Goal: Information Seeking & Learning: Find specific page/section

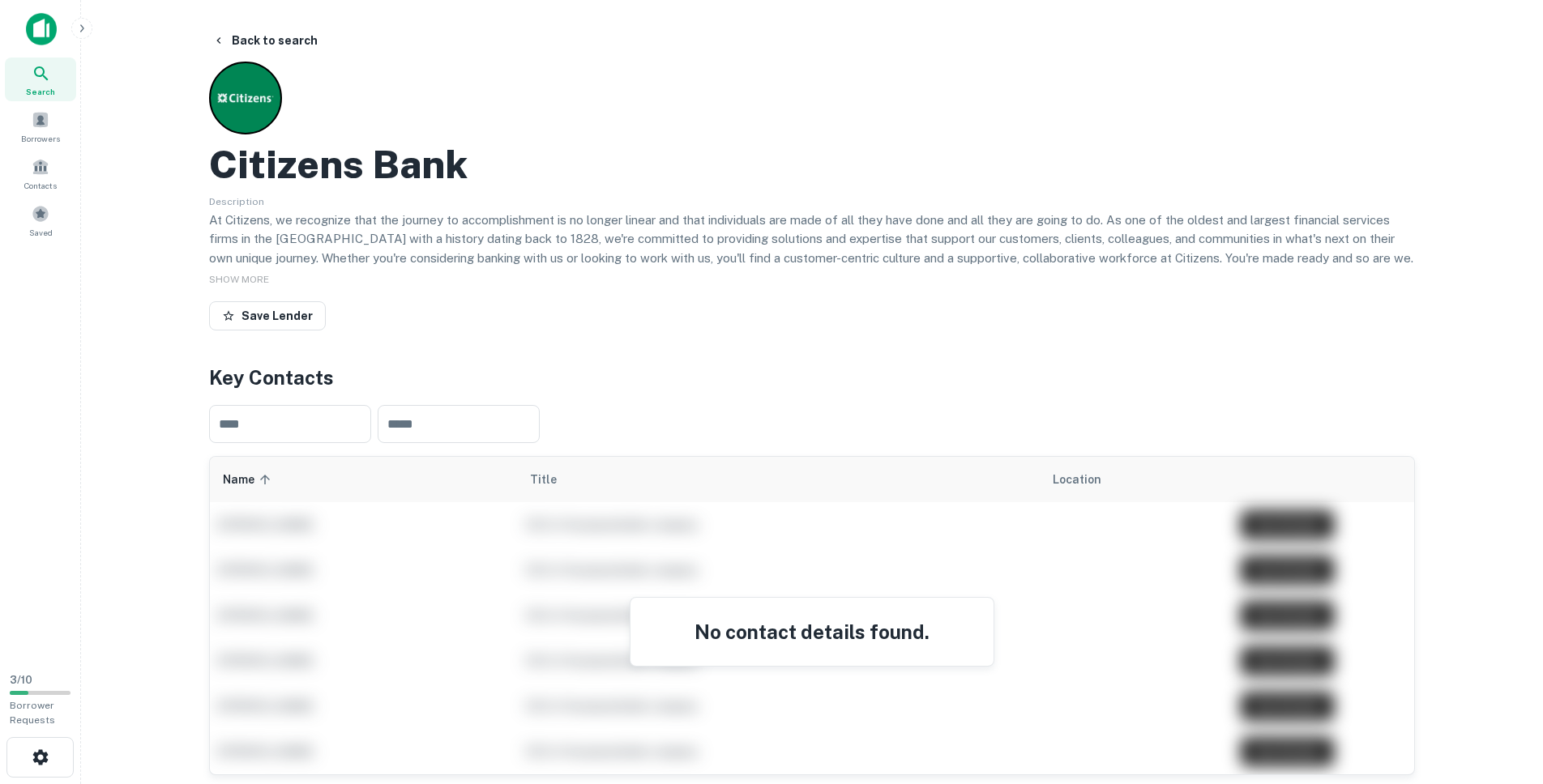
click at [29, 72] on div "Search" at bounding box center [41, 79] width 71 height 44
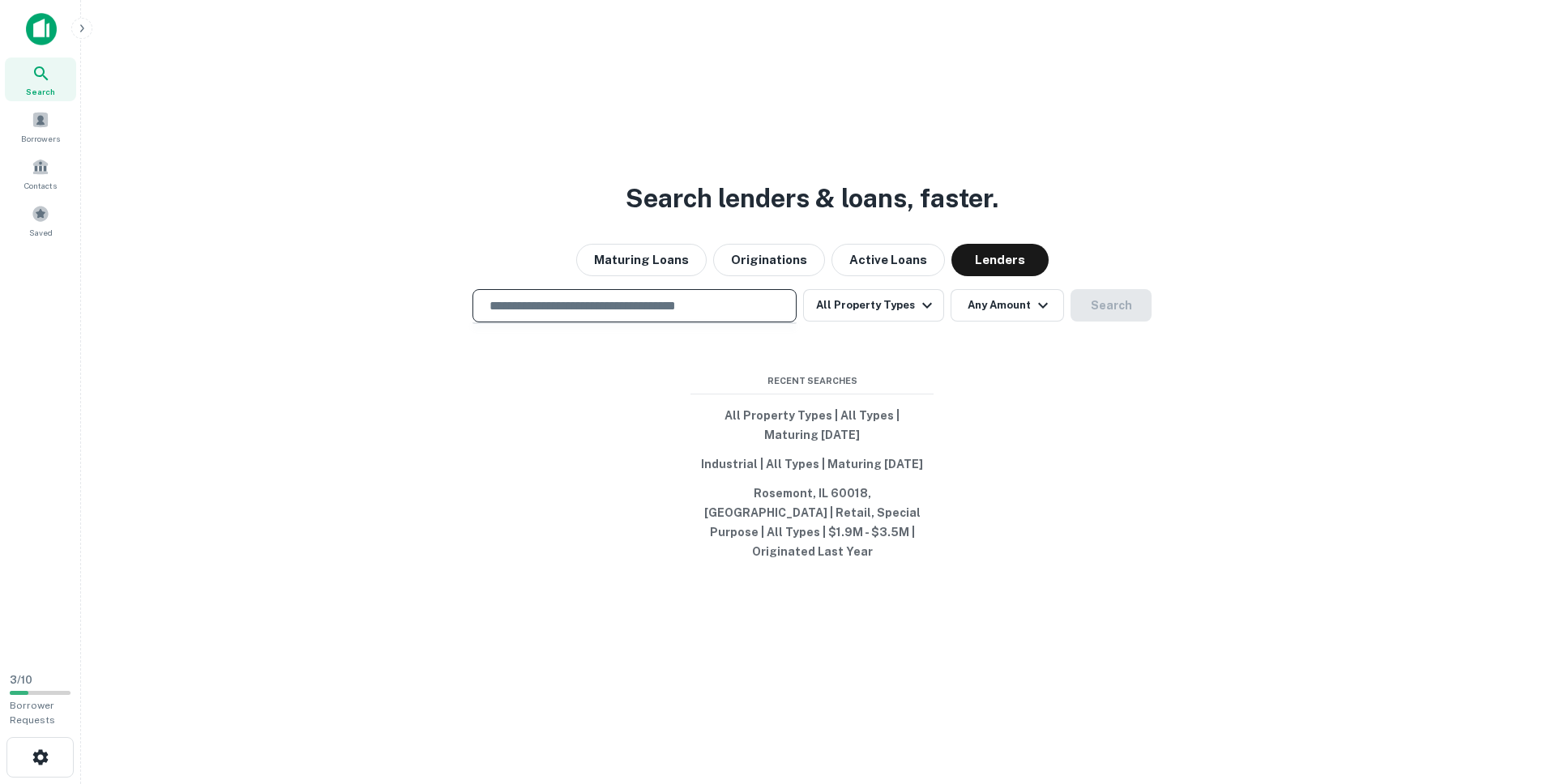
click at [623, 315] on input "text" at bounding box center [634, 306] width 310 height 19
type input "**********"
click at [619, 315] on input "text" at bounding box center [634, 306] width 310 height 19
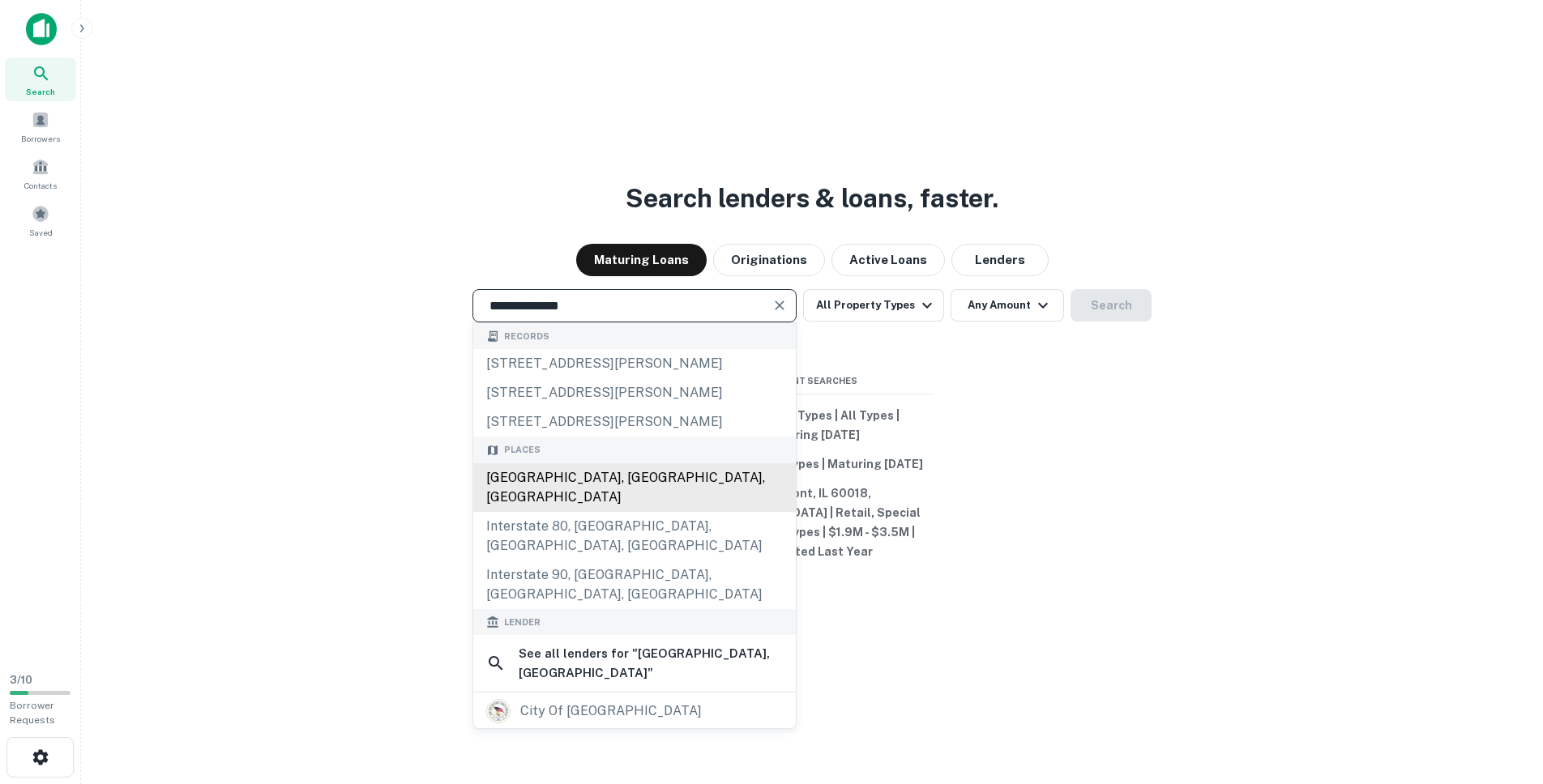
click at [596, 486] on div "South Bend, IN, USA" at bounding box center [634, 487] width 323 height 49
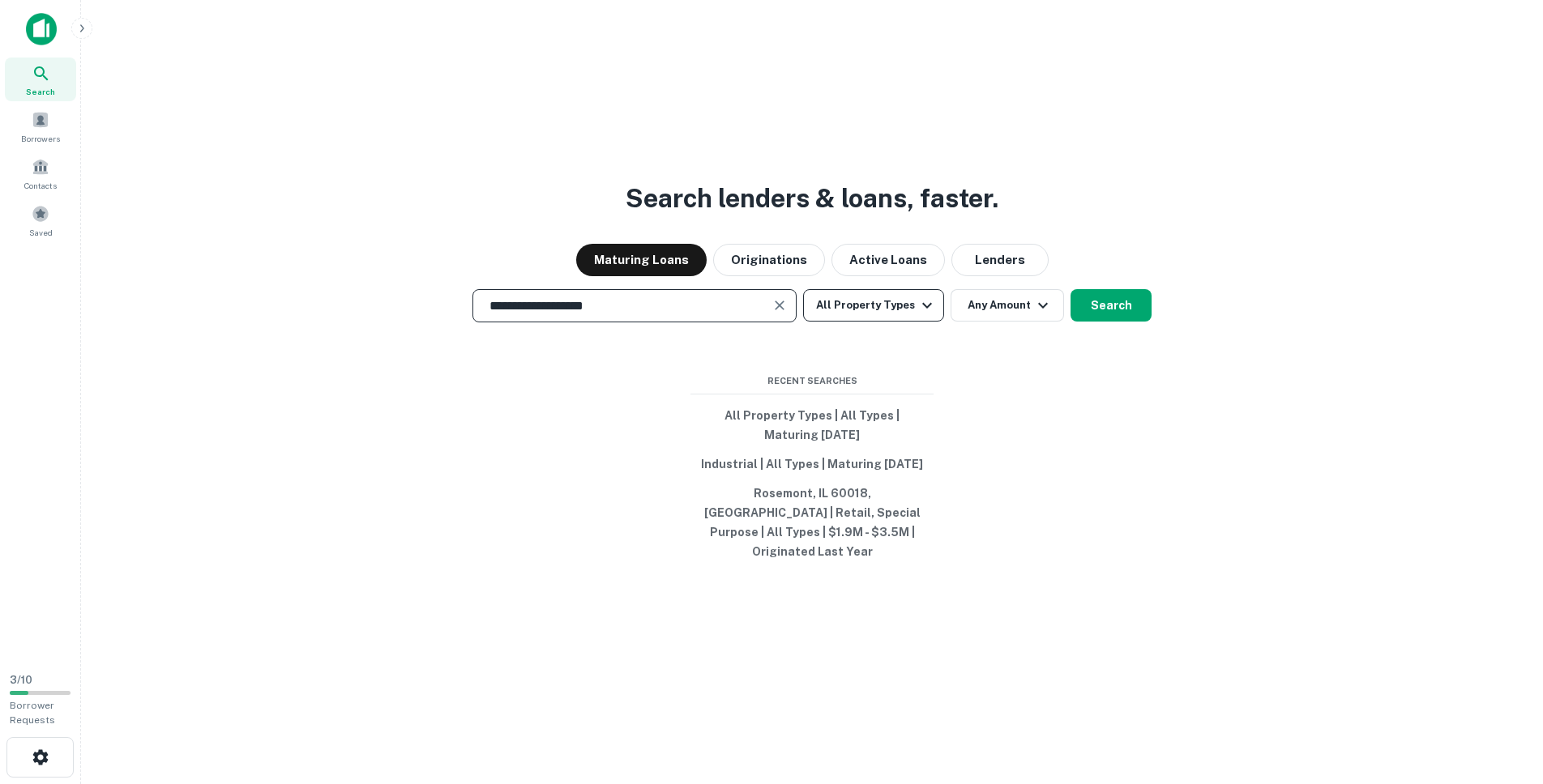
type input "**********"
click at [908, 304] on button "All Property Types" at bounding box center [874, 306] width 141 height 32
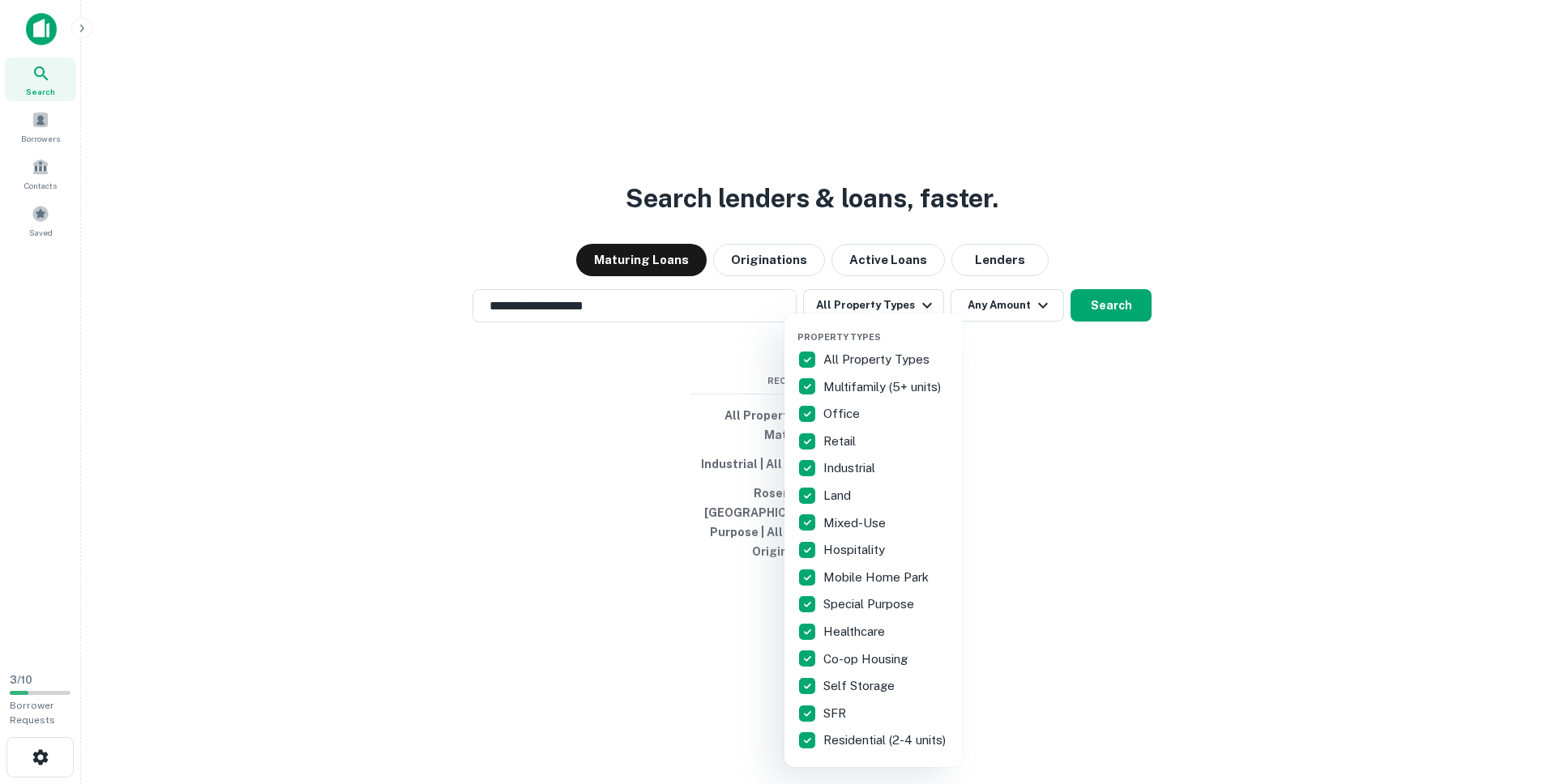
click at [828, 359] on p "All Property Types" at bounding box center [878, 360] width 110 height 19
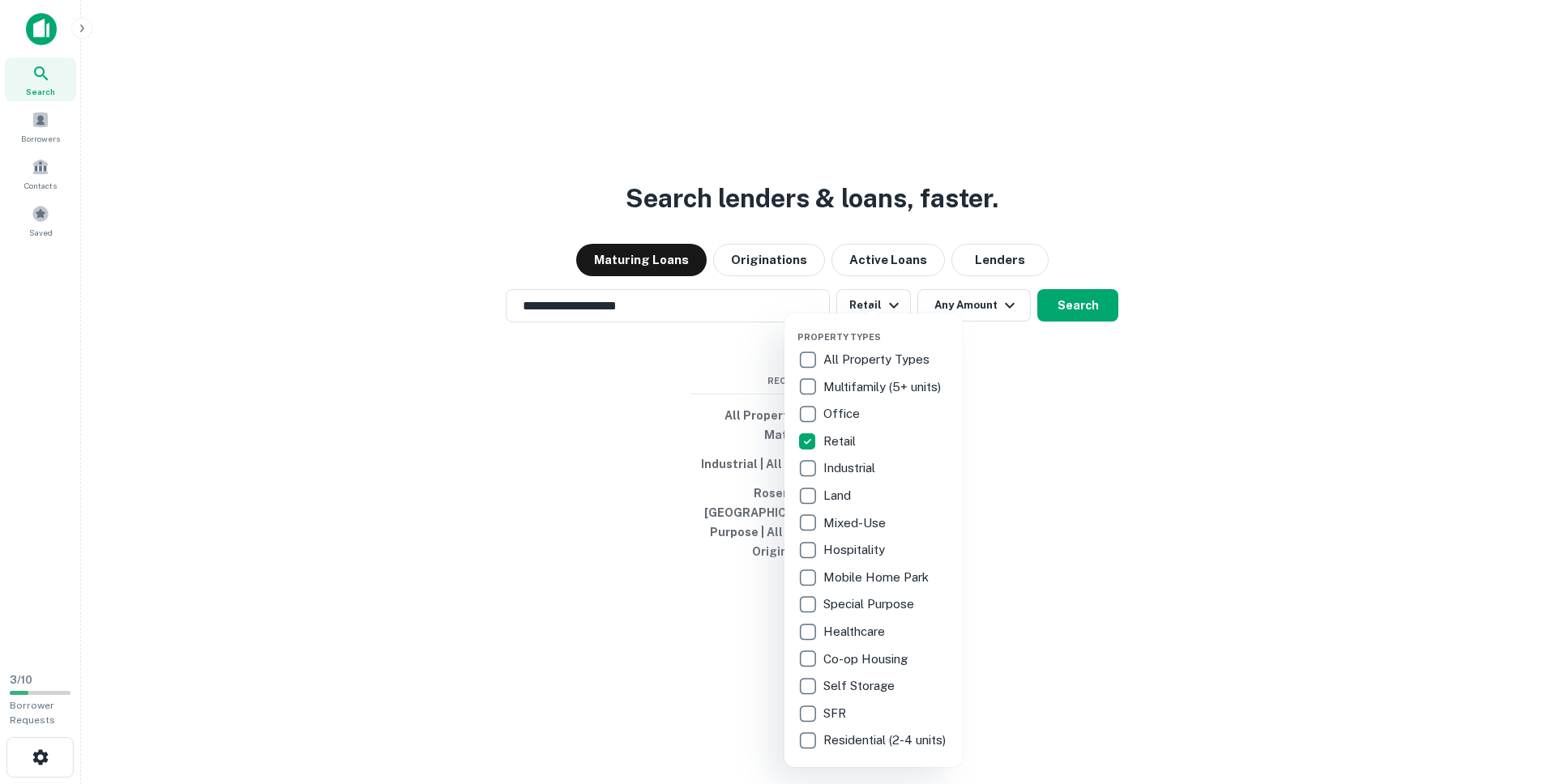
click at [1119, 407] on div at bounding box center [772, 392] width 1543 height 784
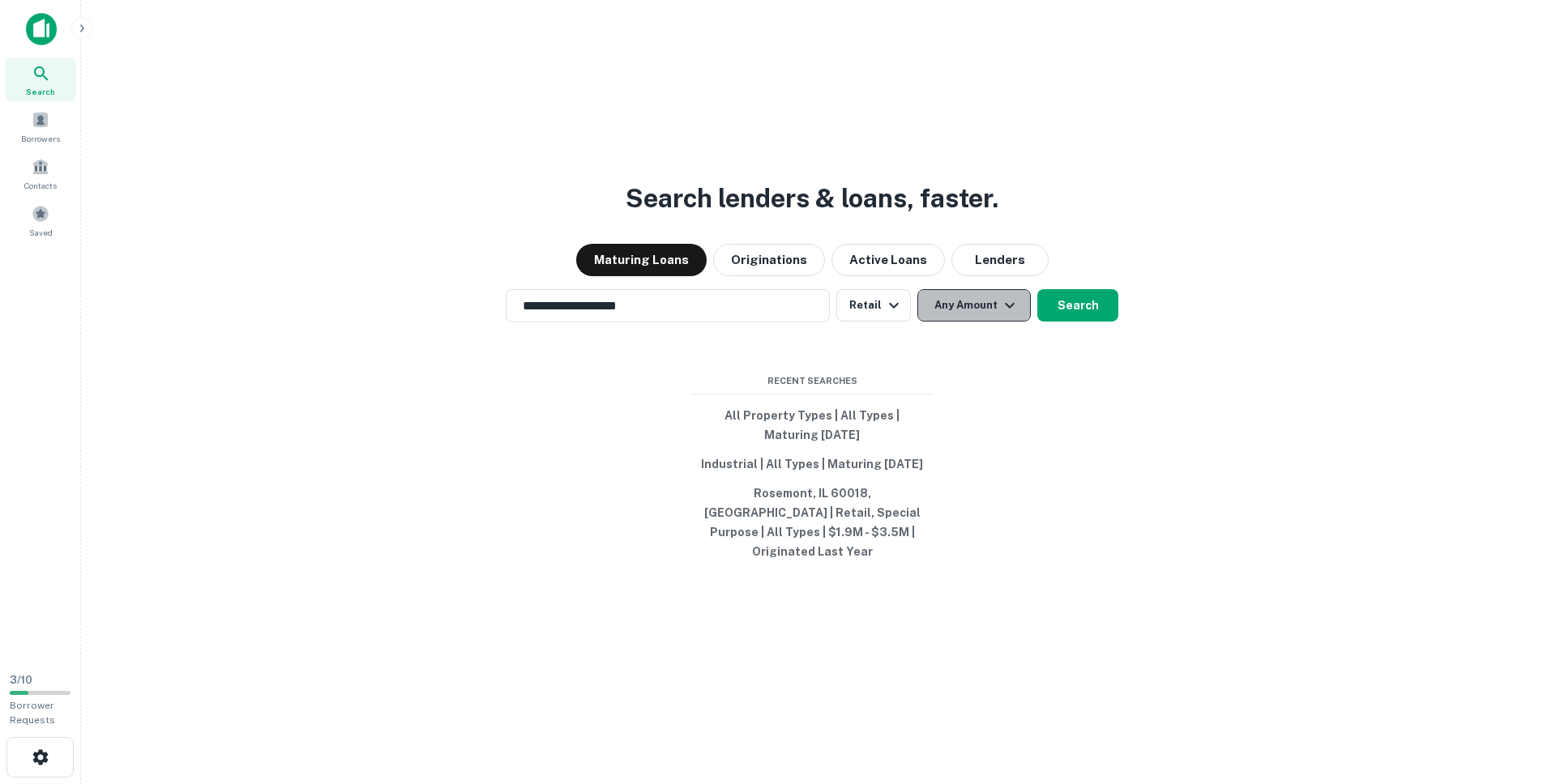
click at [1009, 308] on icon "button" at bounding box center [1010, 305] width 10 height 6
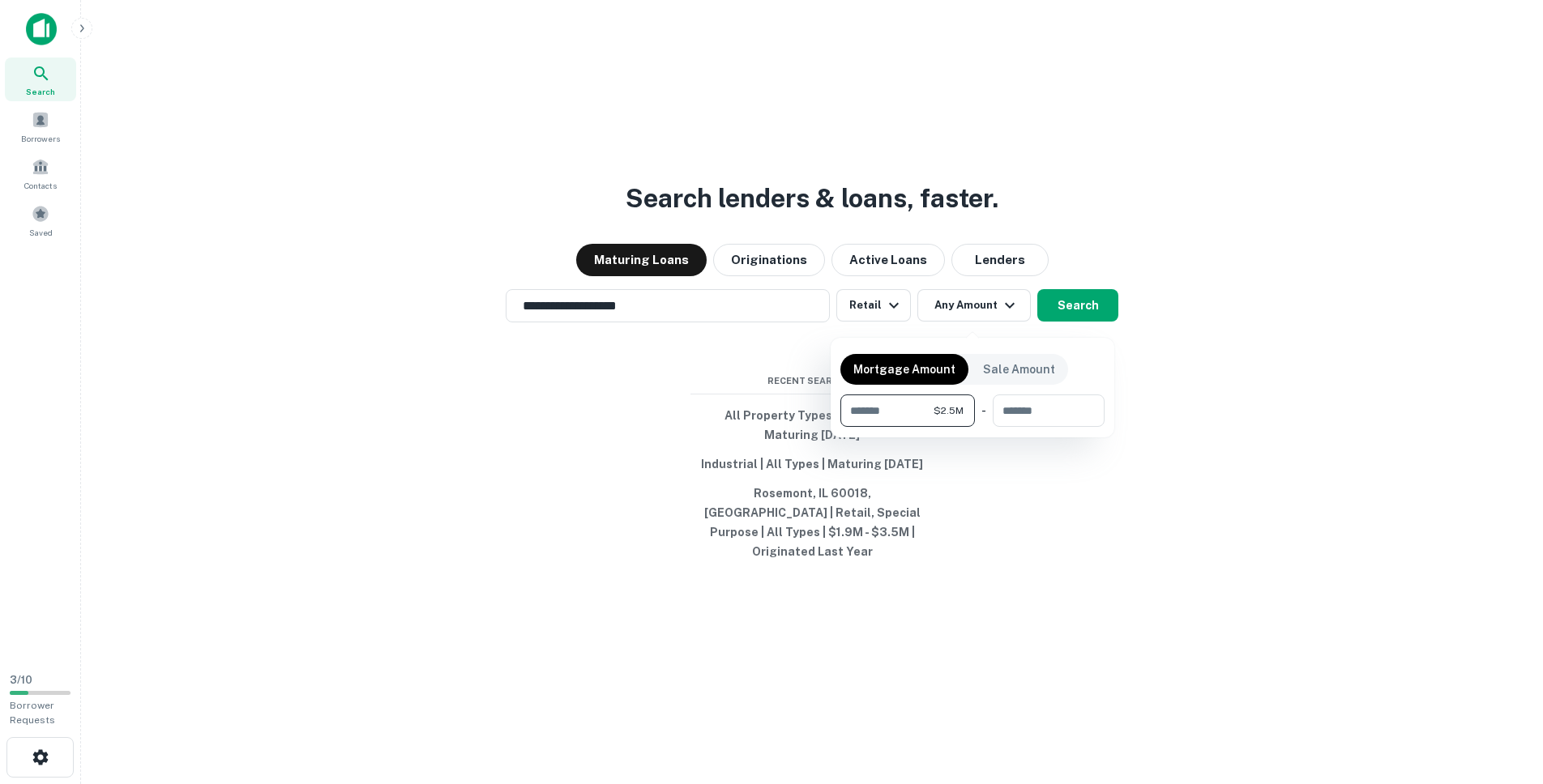
type input "*******"
click at [1097, 324] on div at bounding box center [772, 392] width 1543 height 784
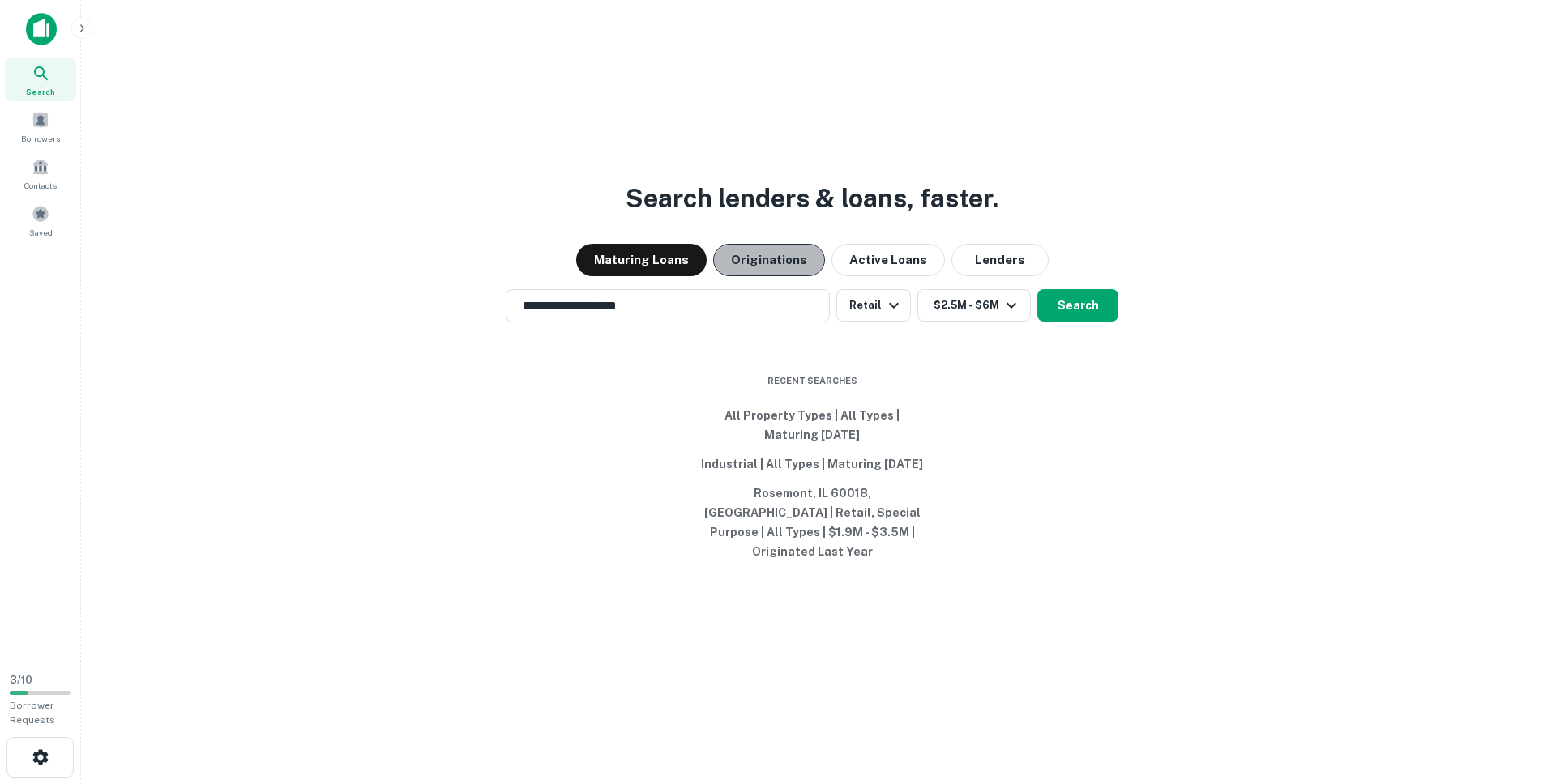
click at [795, 263] on button "Originations" at bounding box center [769, 260] width 112 height 32
click at [1102, 322] on button "Search" at bounding box center [1078, 306] width 81 height 32
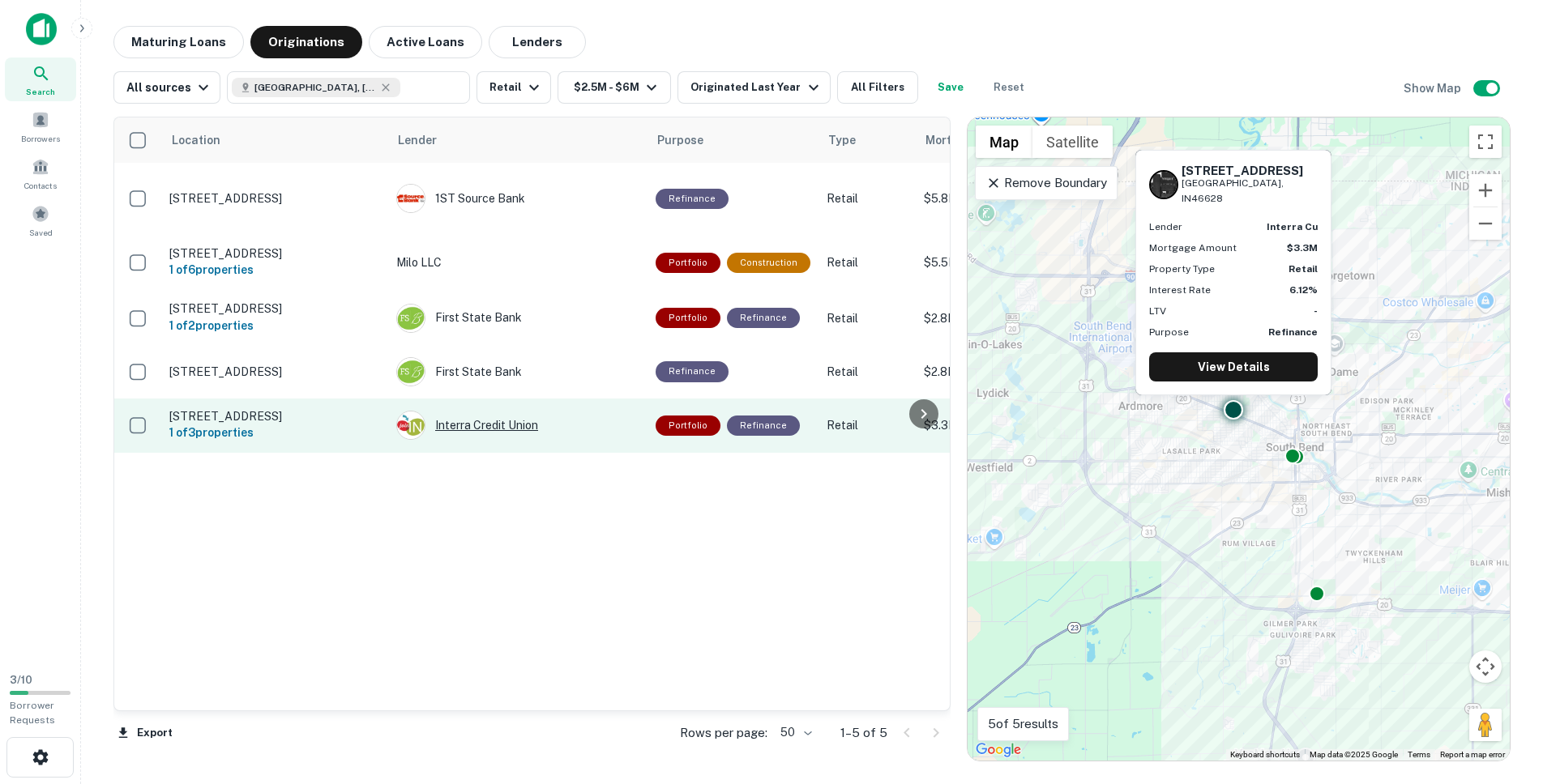
click at [522, 439] on div "Interra Credit Union" at bounding box center [518, 426] width 243 height 29
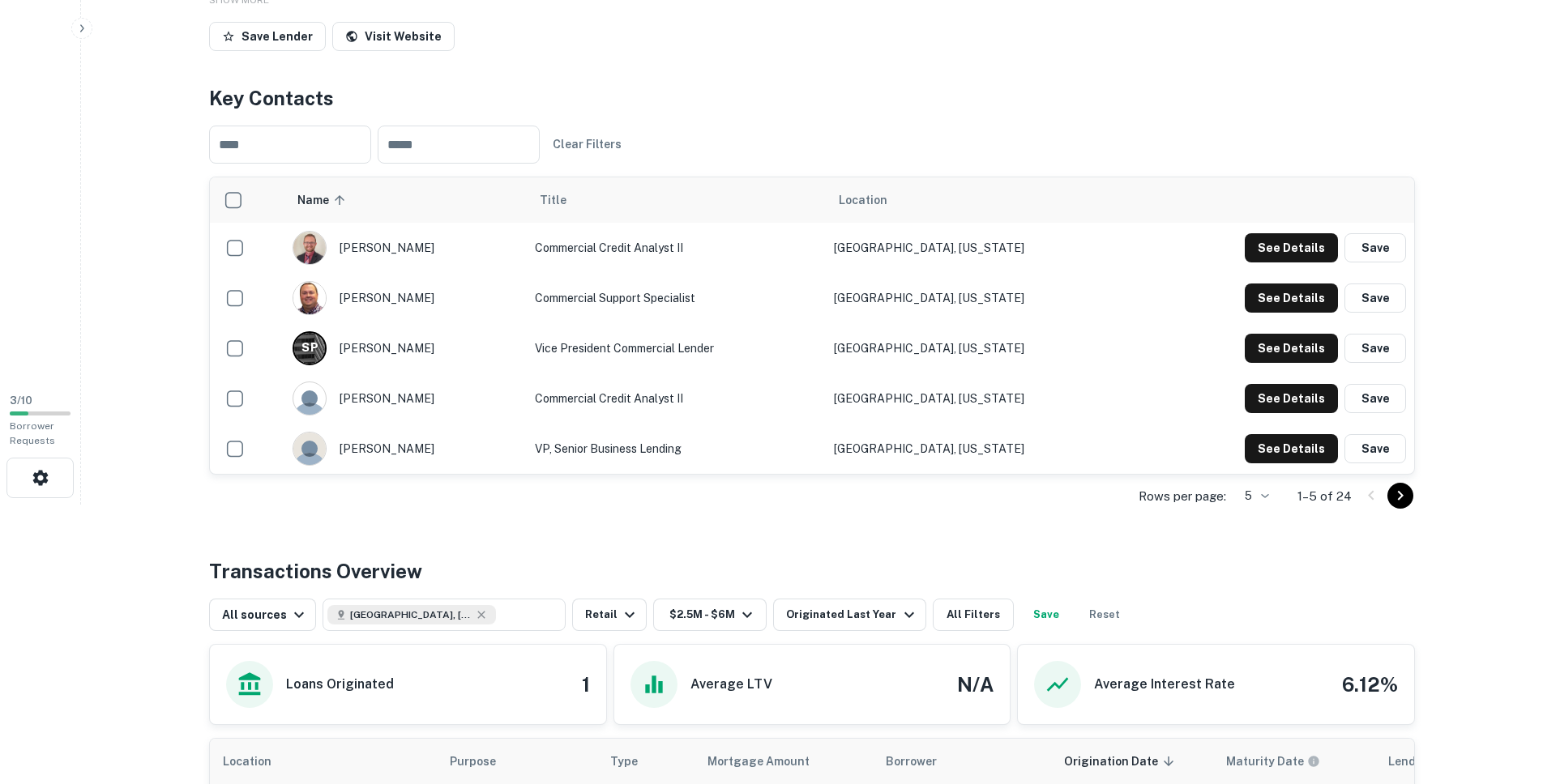
scroll to position [524, 0]
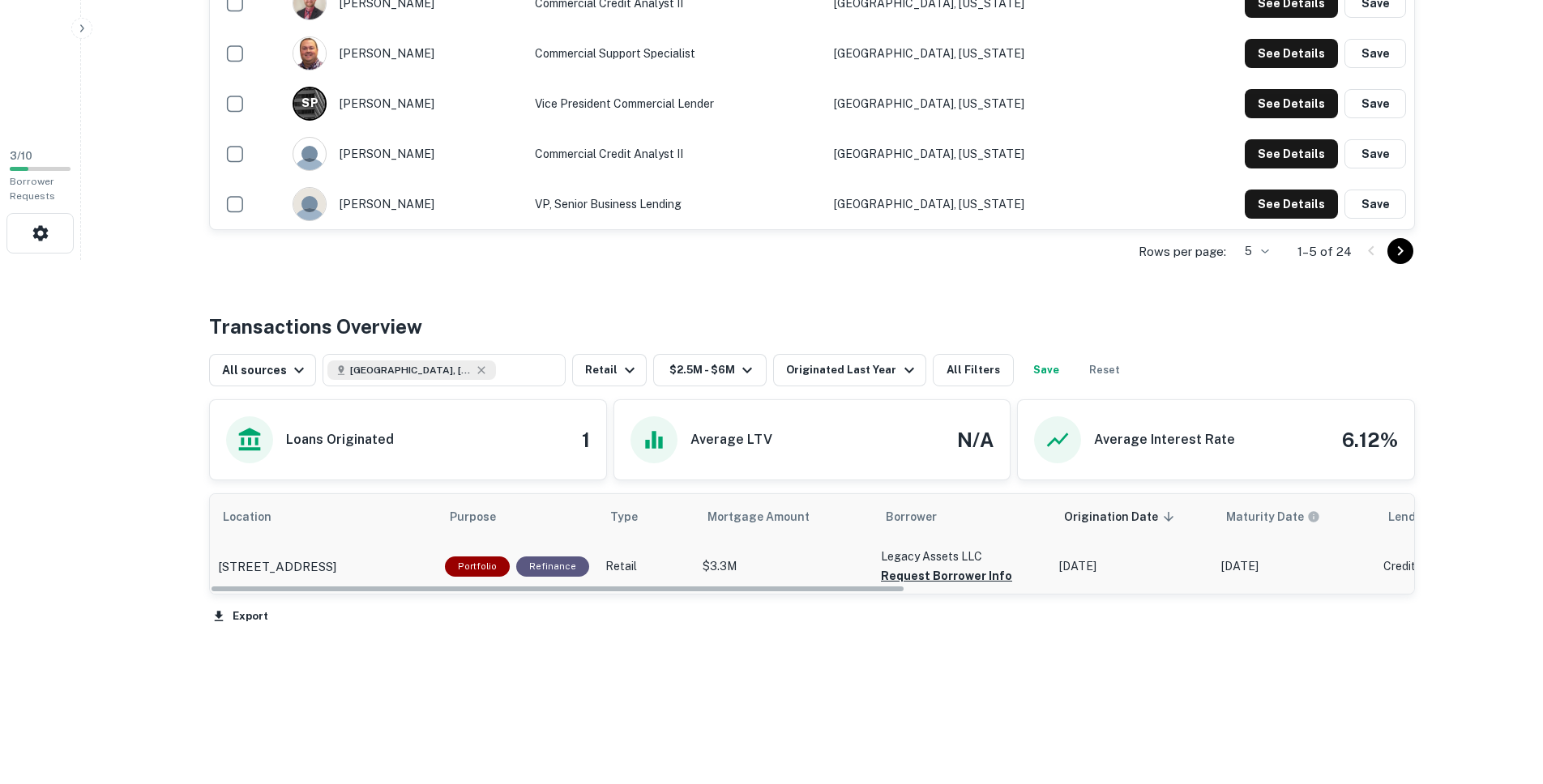
click at [651, 573] on p "Retail" at bounding box center [646, 566] width 81 height 17
click at [642, 564] on p "Retail" at bounding box center [646, 566] width 81 height 17
click at [337, 561] on p "729 N Brookfield St South Bend, IN46628" at bounding box center [277, 567] width 118 height 19
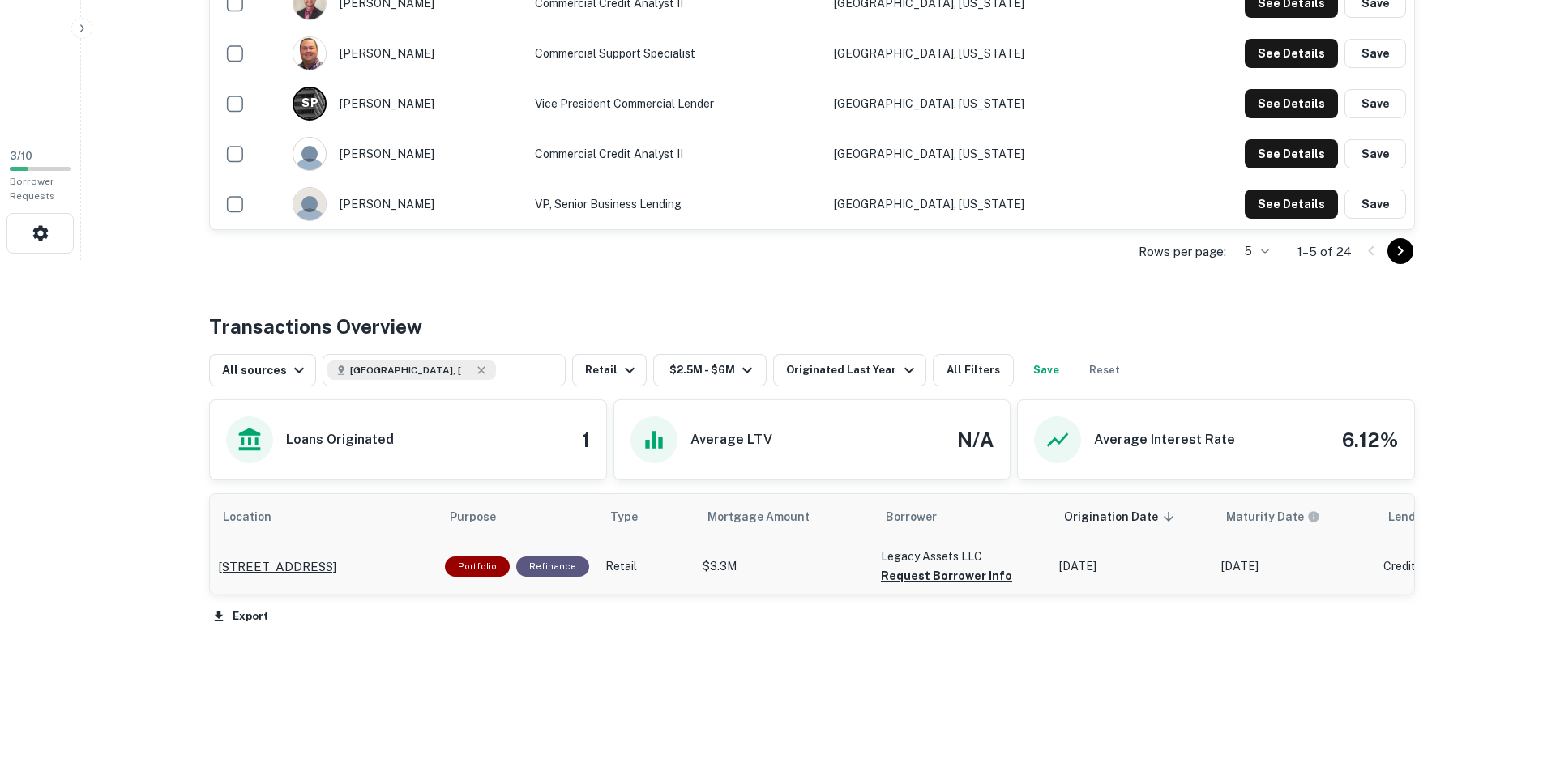
click at [337, 561] on p "729 N Brookfield St South Bend, IN46628" at bounding box center [277, 567] width 118 height 19
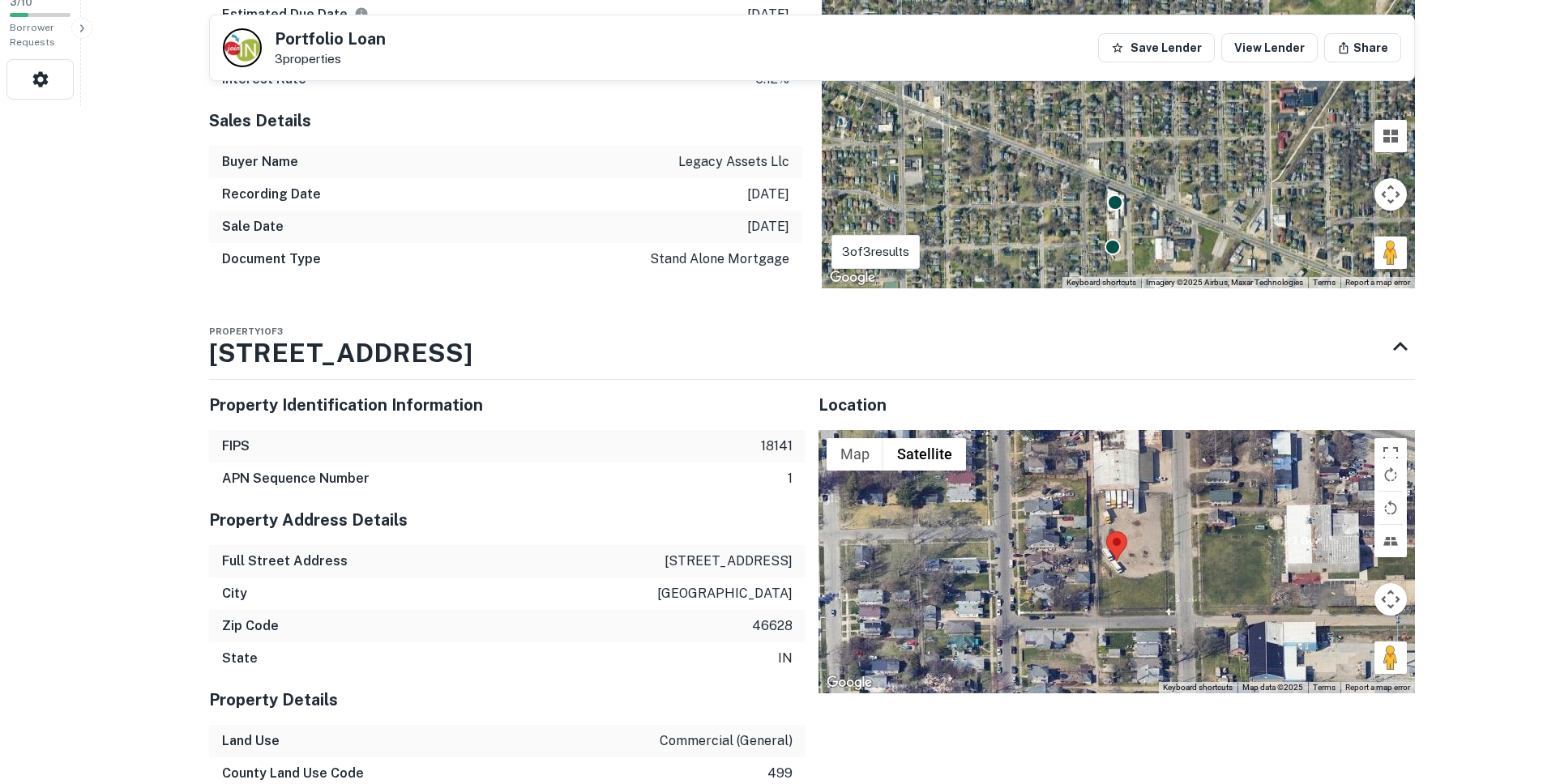
scroll to position [688, 0]
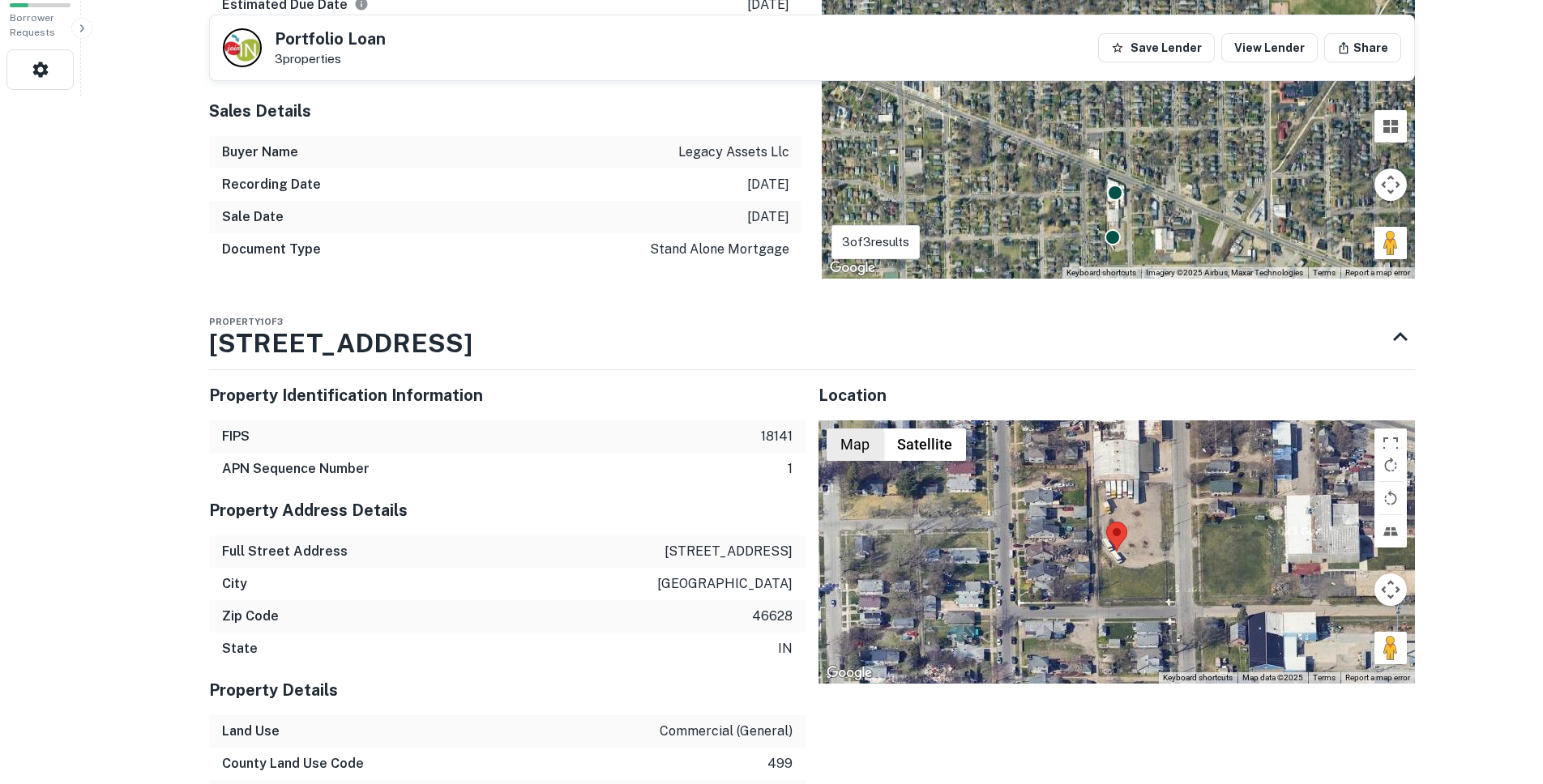
click at [851, 451] on button "Map" at bounding box center [855, 444] width 57 height 32
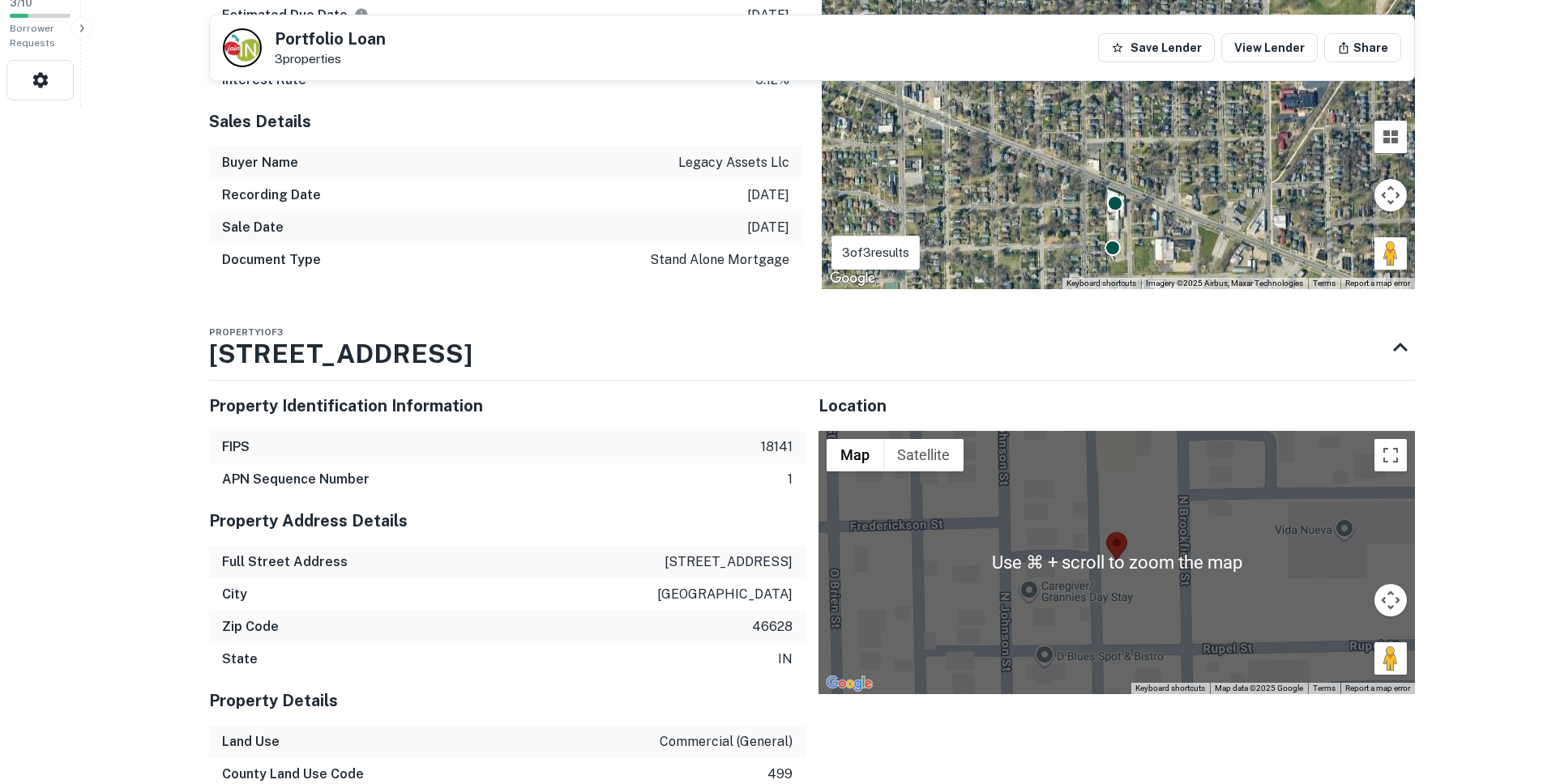
scroll to position [679, 0]
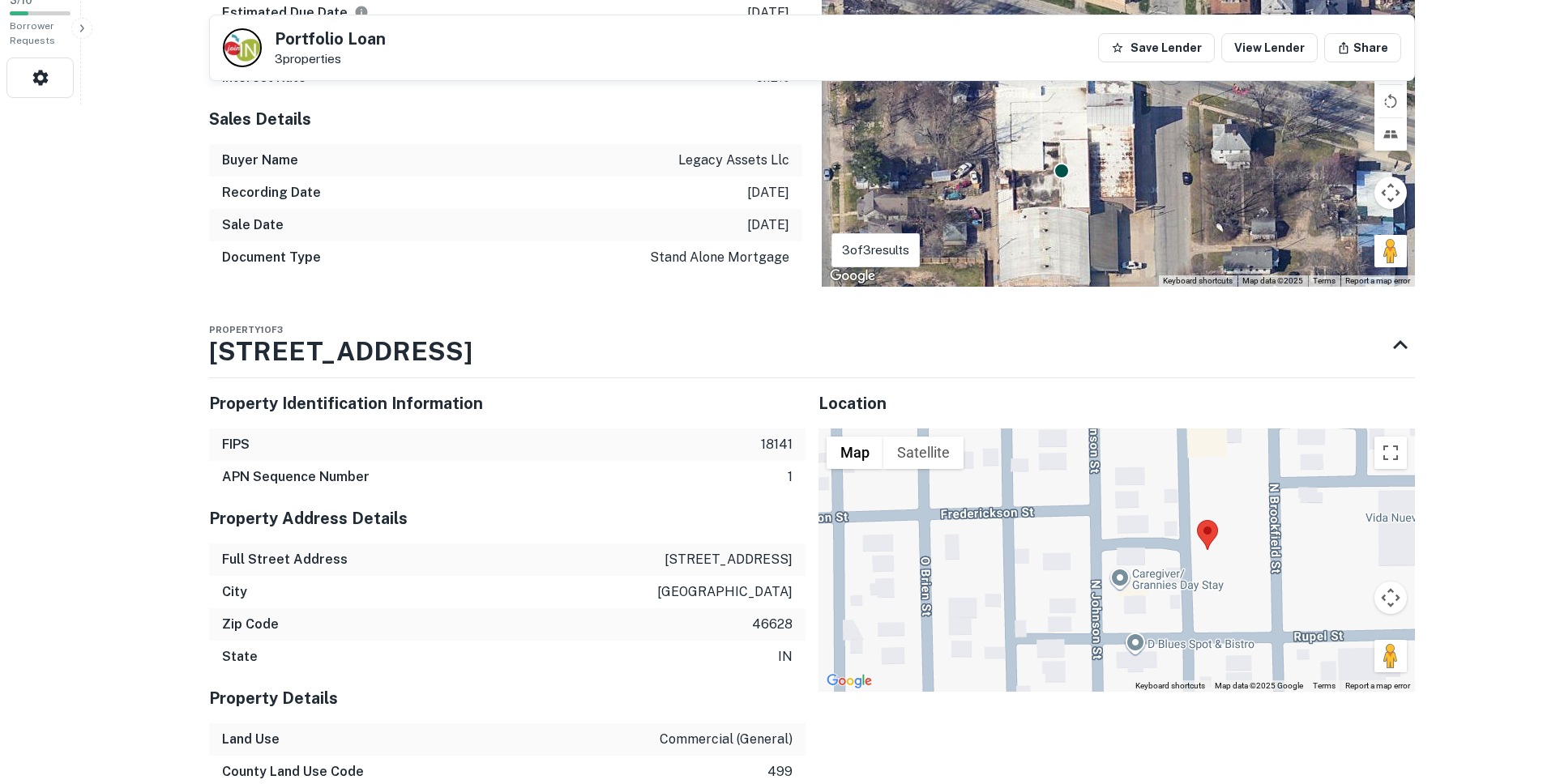
drag, startPoint x: 1063, startPoint y: 158, endPoint x: 1079, endPoint y: 251, distance: 94.4
click at [1079, 251] on div "To activate drag with keyboard, press Alt + Enter. Once in keyboard drag state,…" at bounding box center [1118, 50] width 593 height 472
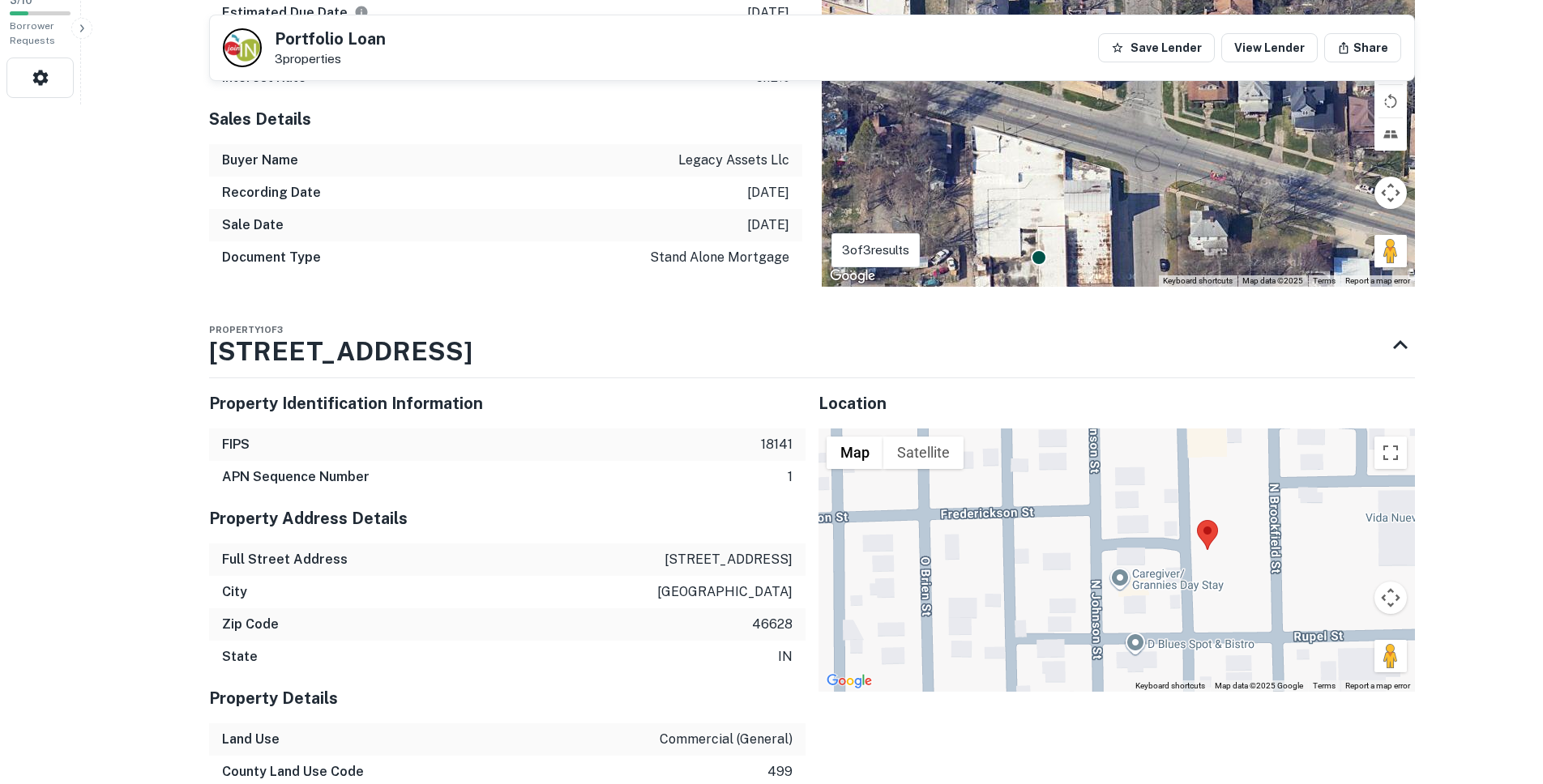
drag, startPoint x: 1081, startPoint y: 186, endPoint x: 1057, endPoint y: 280, distance: 97.0
click at [1057, 280] on div "To activate drag with keyboard, press Alt + Enter. Once in keyboard drag state,…" at bounding box center [1118, 50] width 593 height 472
click at [1085, 169] on div "To activate drag with keyboard, press Alt + Enter. Once in keyboard drag state,…" at bounding box center [1118, 50] width 593 height 472
click at [1035, 256] on div at bounding box center [1039, 257] width 18 height 18
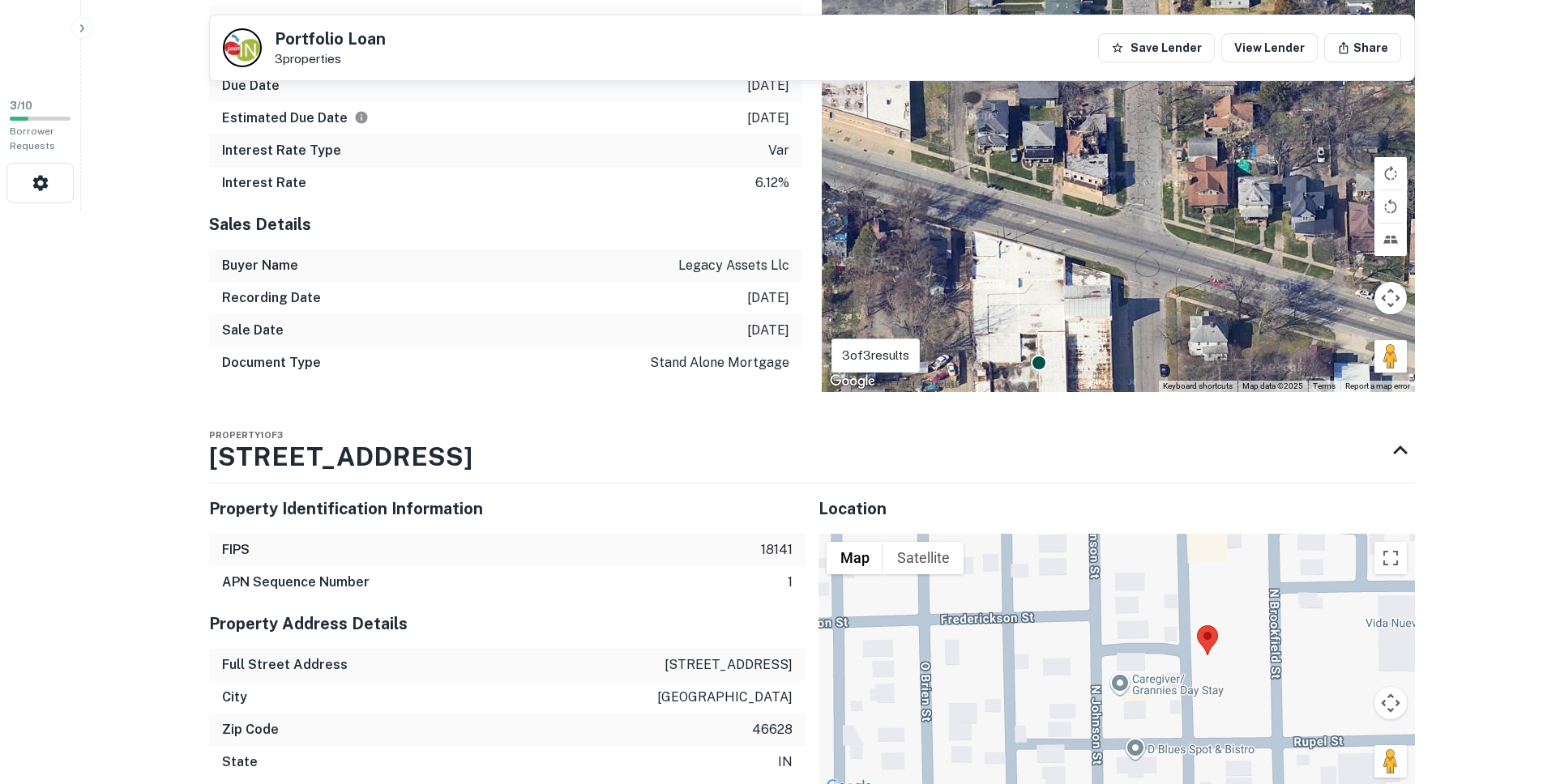
scroll to position [338, 0]
